Goal: Task Accomplishment & Management: Use online tool/utility

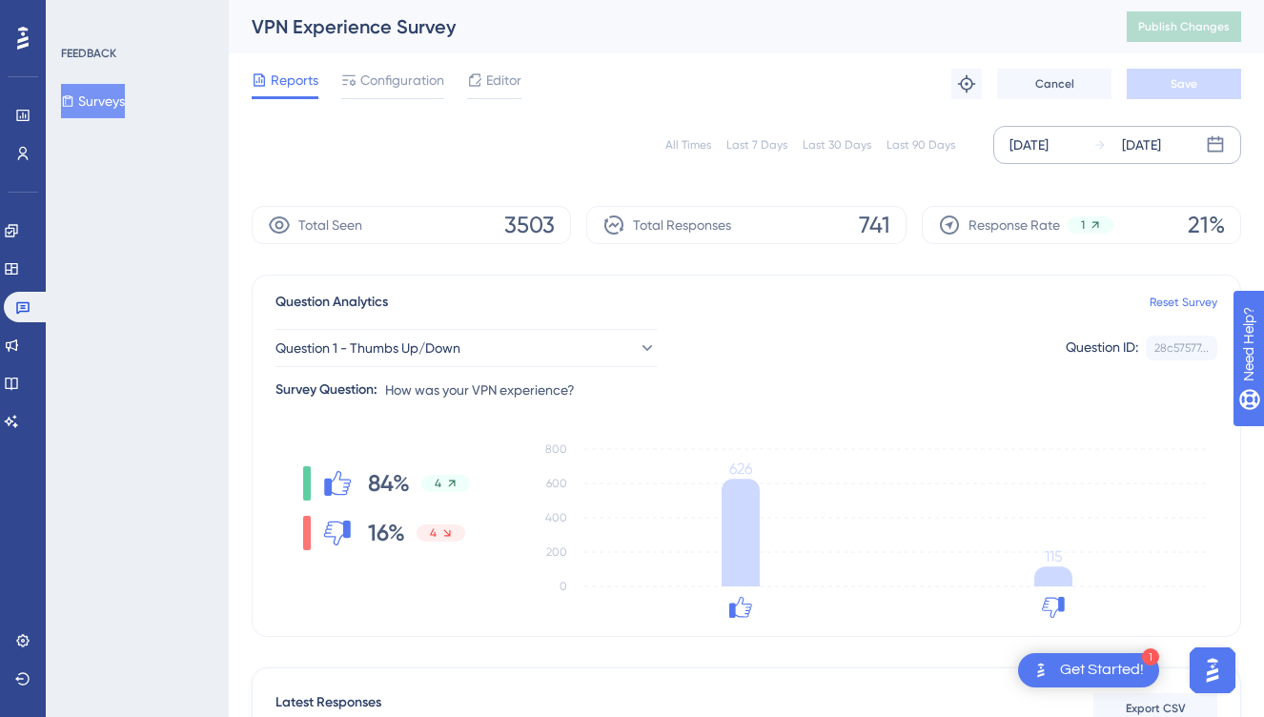
click at [1136, 144] on div "[DATE]" at bounding box center [1141, 144] width 39 height 23
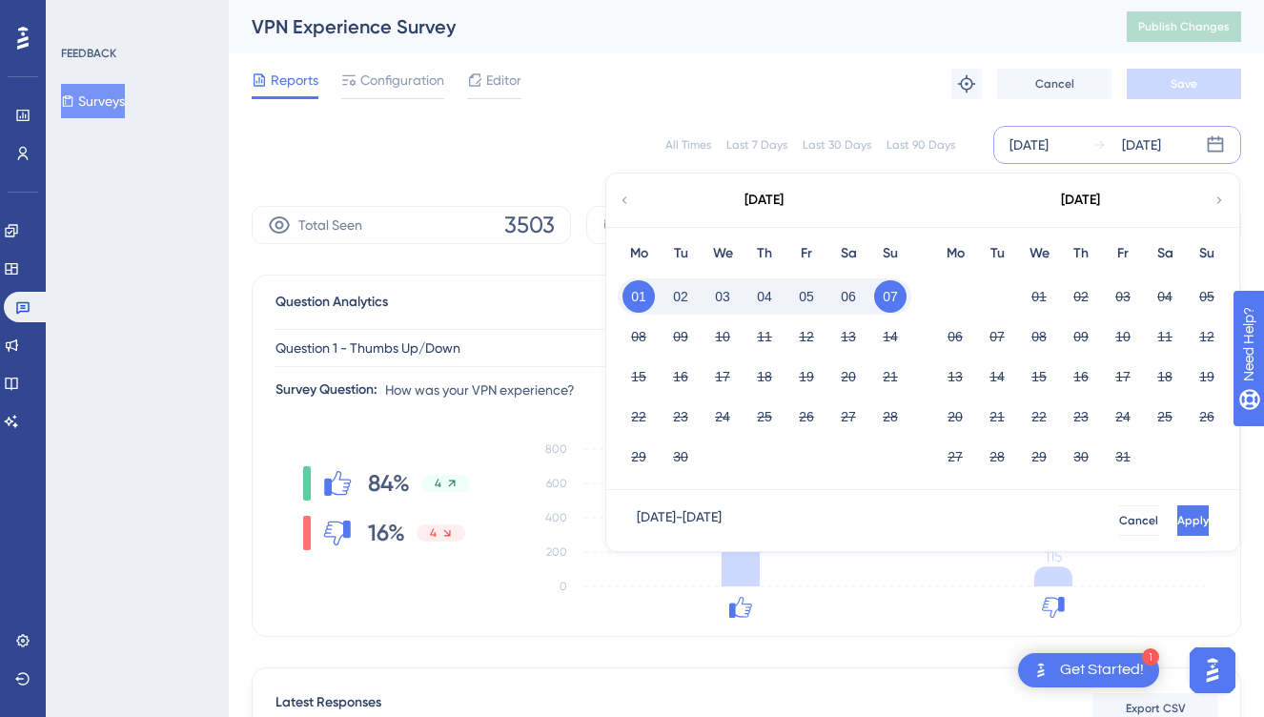
click at [880, 300] on button "07" at bounding box center [890, 296] width 32 height 32
click at [627, 329] on button "08" at bounding box center [638, 336] width 32 height 32
click at [627, 335] on button "08" at bounding box center [638, 336] width 32 height 32
click at [664, 370] on button "16" at bounding box center [680, 376] width 32 height 32
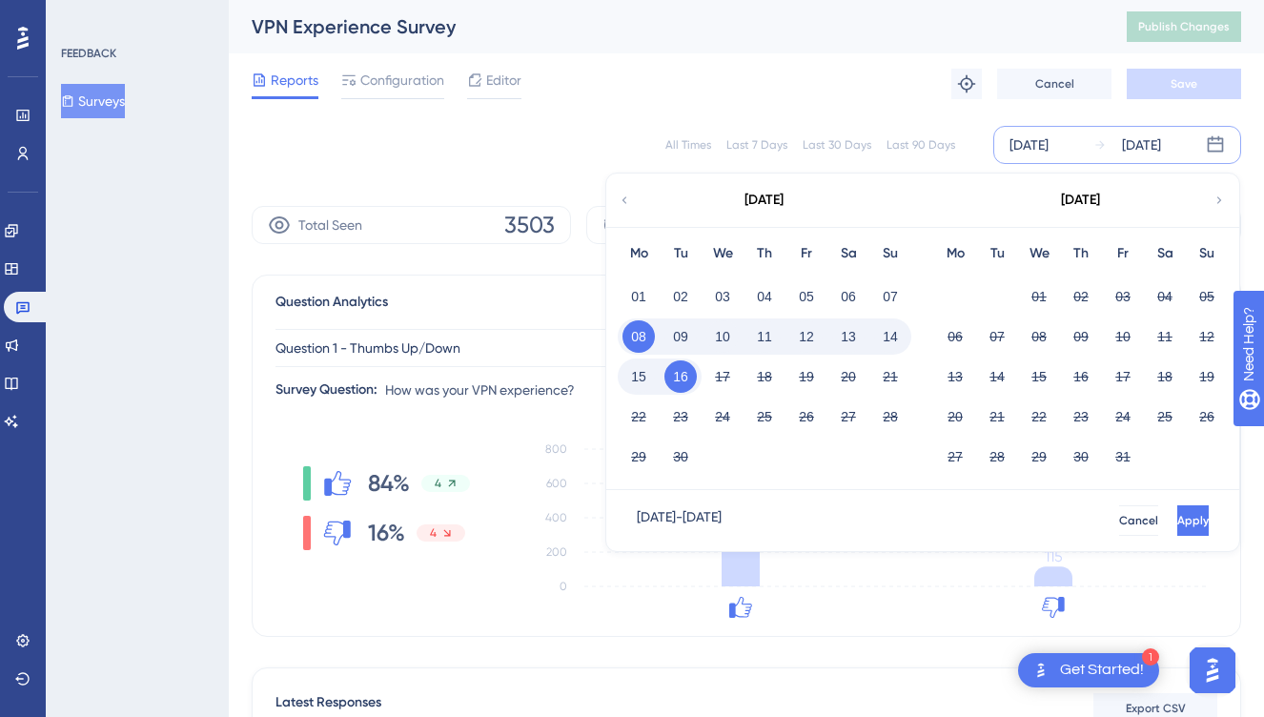
click at [672, 336] on button "09" at bounding box center [680, 336] width 32 height 32
click at [710, 335] on button "10" at bounding box center [722, 336] width 32 height 32
click at [712, 338] on button "10" at bounding box center [722, 336] width 32 height 32
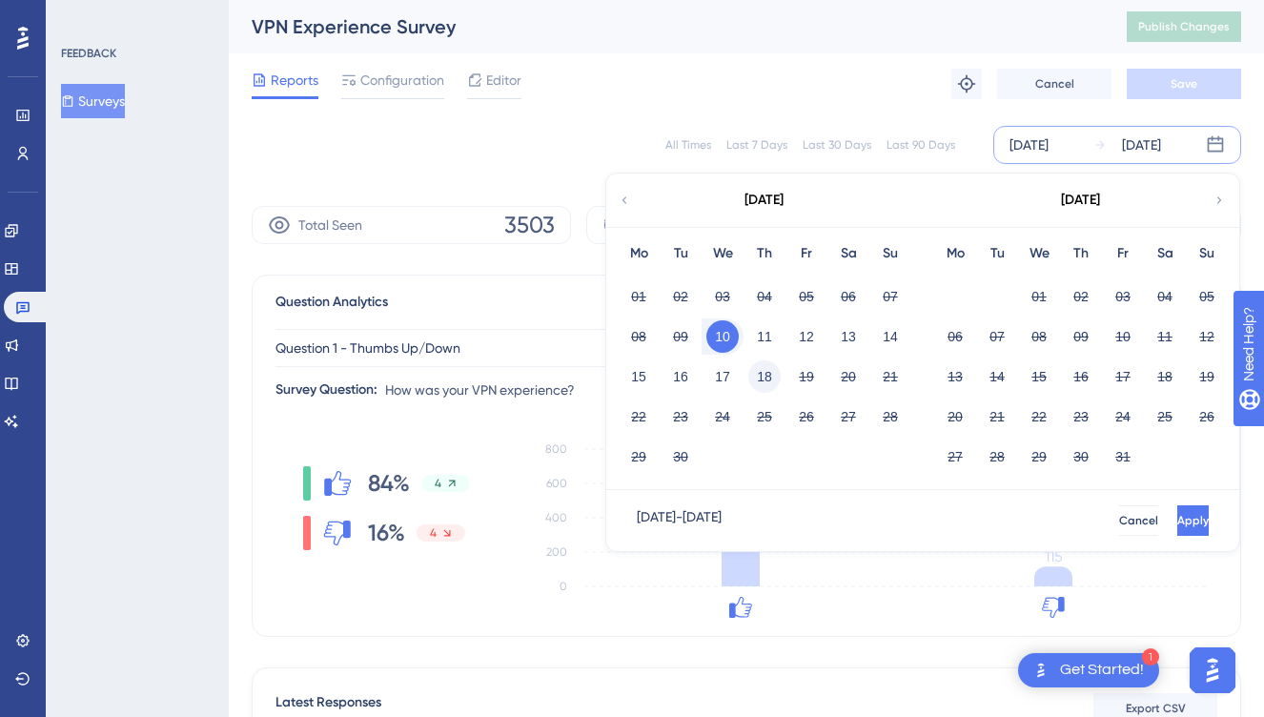
click at [748, 364] on button "18" at bounding box center [764, 376] width 32 height 32
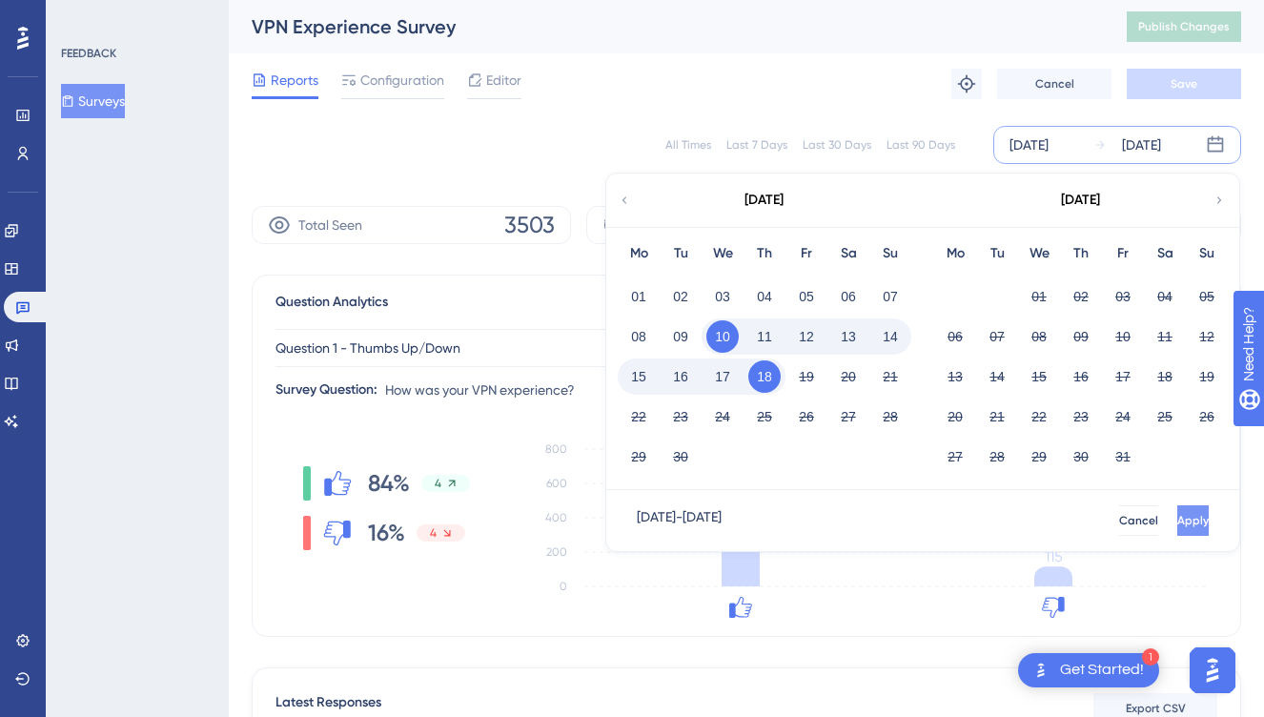
click at [1177, 509] on button "Apply" at bounding box center [1192, 520] width 31 height 30
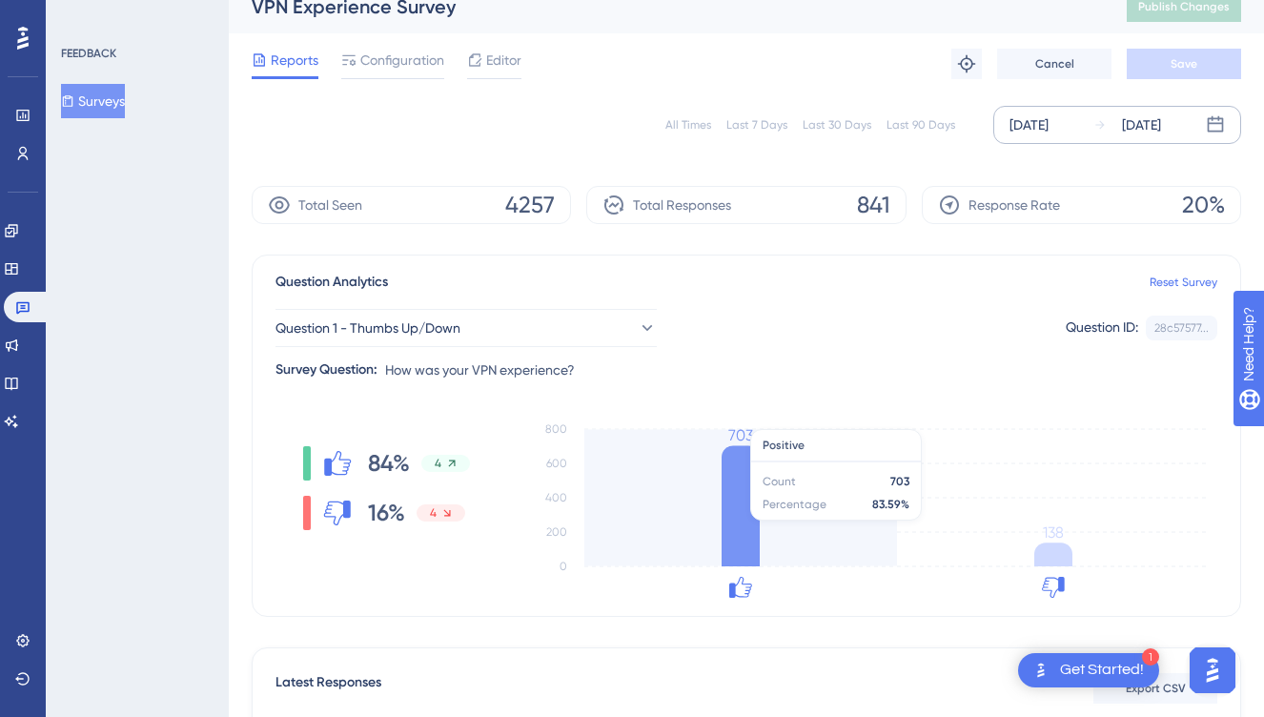
scroll to position [20, 14]
